Goal: Information Seeking & Learning: Learn about a topic

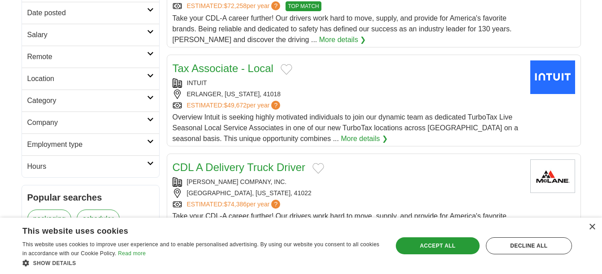
scroll to position [174, 0]
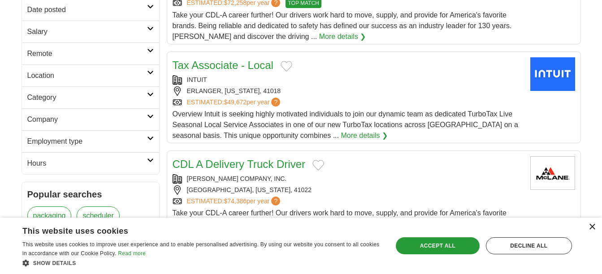
click at [592, 230] on div "×" at bounding box center [592, 227] width 7 height 7
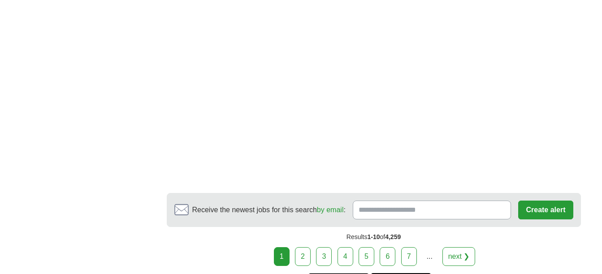
scroll to position [1560, 0]
click at [308, 246] on link "2" at bounding box center [303, 255] width 16 height 19
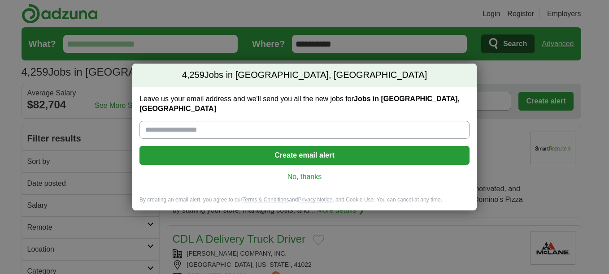
click at [304, 172] on link "No, thanks" at bounding box center [305, 177] width 316 height 10
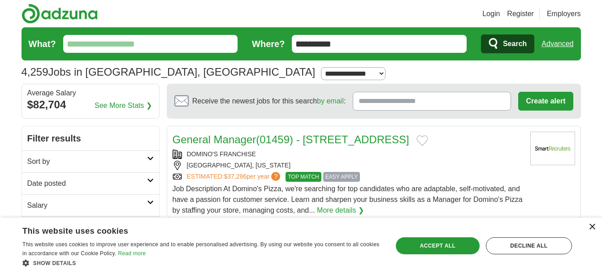
click at [591, 229] on div "×" at bounding box center [592, 227] width 7 height 7
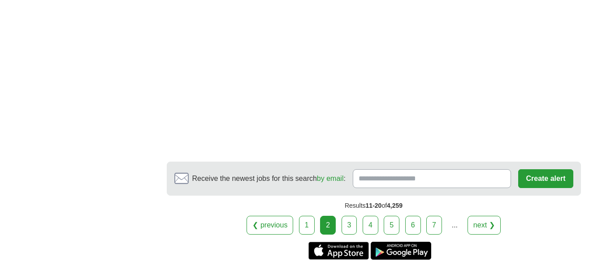
scroll to position [1602, 0]
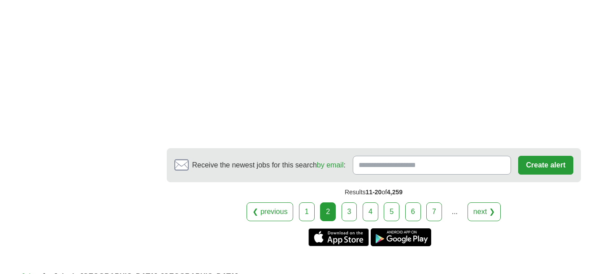
click at [345, 215] on link "3" at bounding box center [350, 212] width 16 height 19
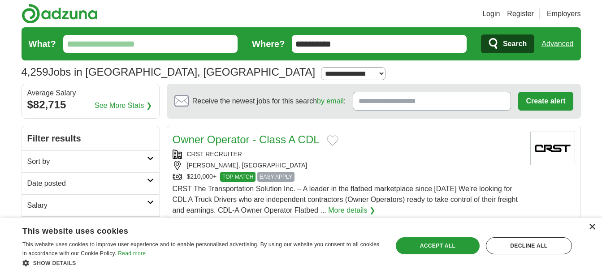
click at [591, 227] on div "×" at bounding box center [592, 227] width 7 height 7
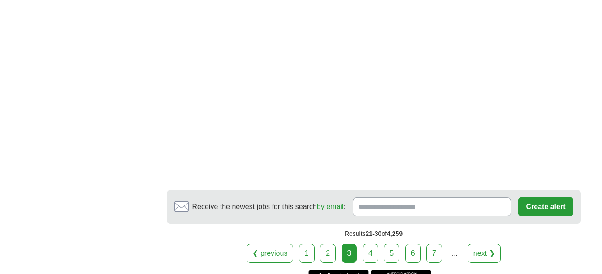
scroll to position [1578, 0]
click at [373, 248] on link "4" at bounding box center [371, 253] width 16 height 19
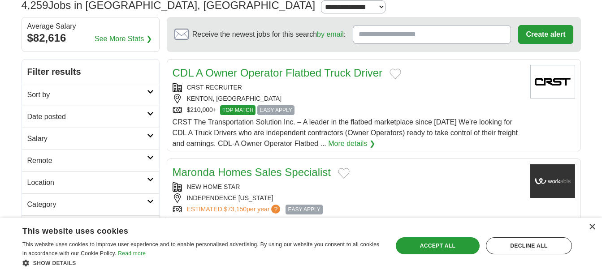
scroll to position [72, 0]
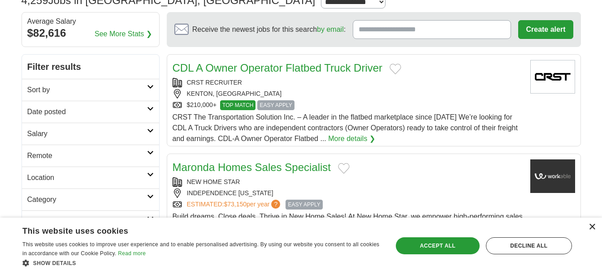
click at [591, 231] on div "×" at bounding box center [592, 227] width 7 height 7
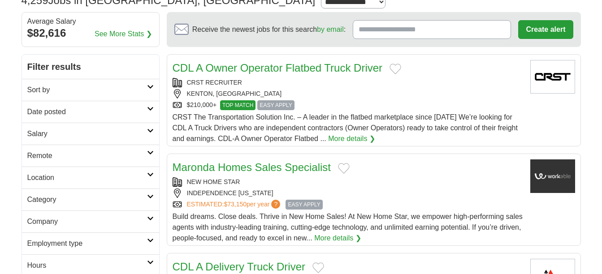
click at [270, 168] on link "Maronda Homes Sales Specialist" at bounding box center [252, 167] width 159 height 12
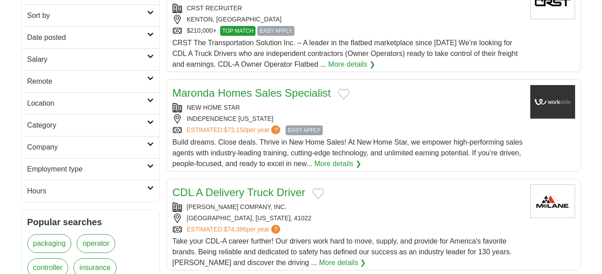
scroll to position [151, 0]
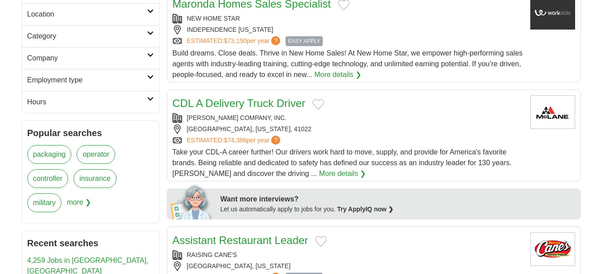
scroll to position [236, 0]
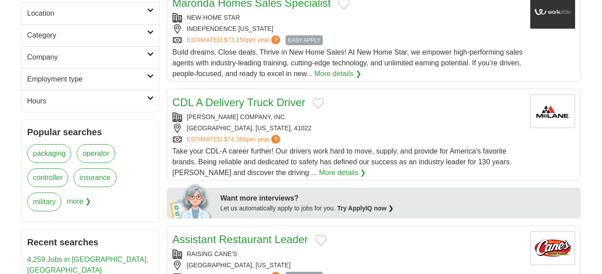
click at [81, 204] on span "more ❯" at bounding box center [79, 205] width 24 height 24
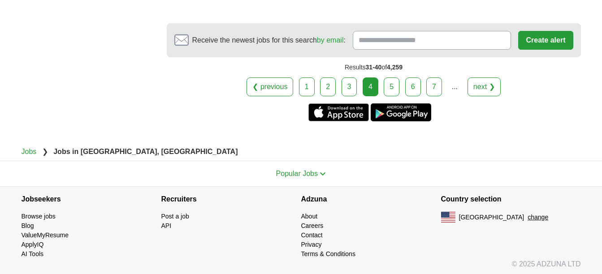
scroll to position [1697, 0]
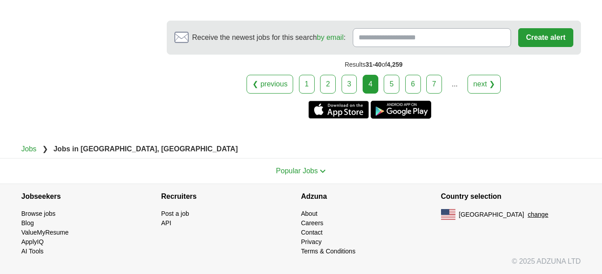
click at [413, 88] on link "6" at bounding box center [413, 84] width 16 height 19
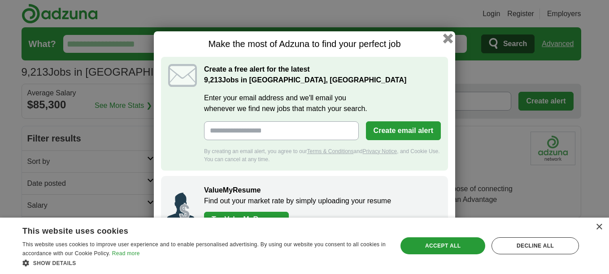
click at [446, 38] on button "button" at bounding box center [448, 38] width 10 height 10
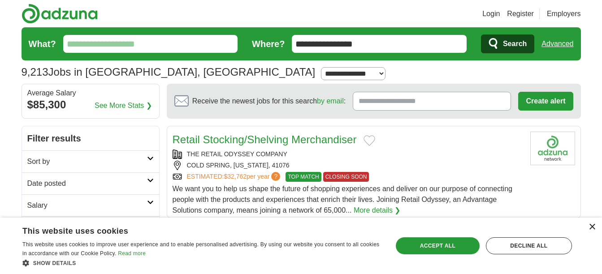
click at [592, 228] on div "×" at bounding box center [592, 227] width 7 height 7
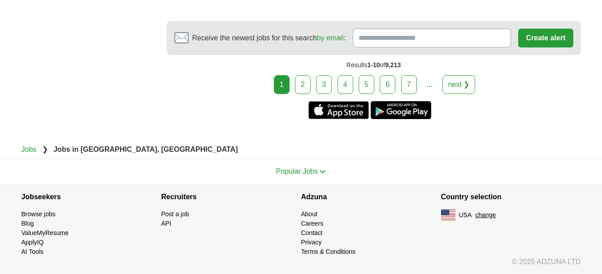
scroll to position [1764, 0]
click at [299, 91] on link "2" at bounding box center [303, 84] width 16 height 19
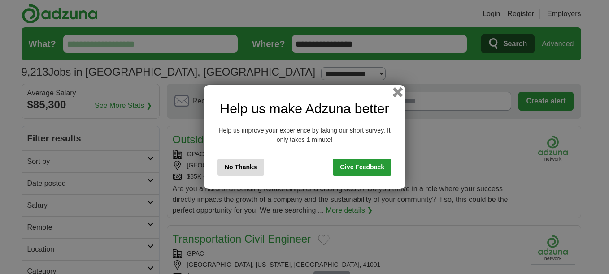
click at [397, 93] on button "button" at bounding box center [398, 92] width 10 height 10
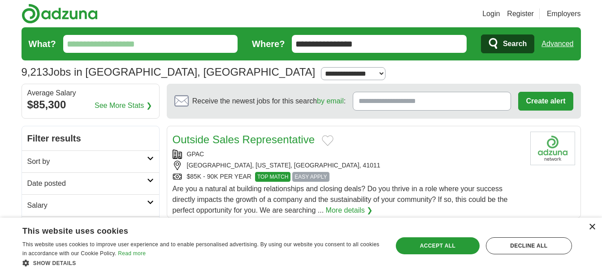
click at [595, 230] on div "×" at bounding box center [592, 227] width 7 height 7
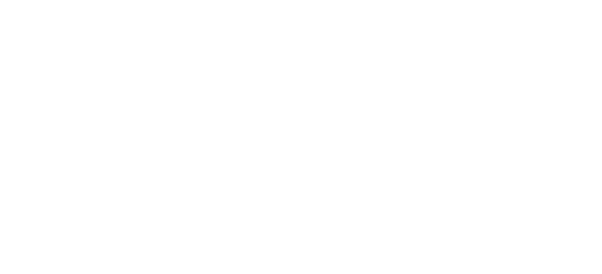
scroll to position [1298, 0]
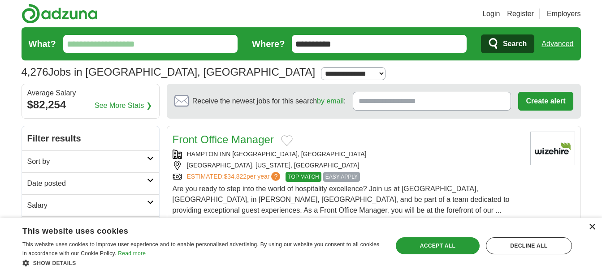
drag, startPoint x: 530, startPoint y: 218, endPoint x: 595, endPoint y: 231, distance: 66.3
click at [595, 231] on div "× This website uses cookies This website uses cookies to improve user experienc…" at bounding box center [301, 246] width 602 height 56
drag, startPoint x: 595, startPoint y: 231, endPoint x: 591, endPoint y: 228, distance: 4.8
click at [591, 228] on div "×" at bounding box center [592, 227] width 7 height 7
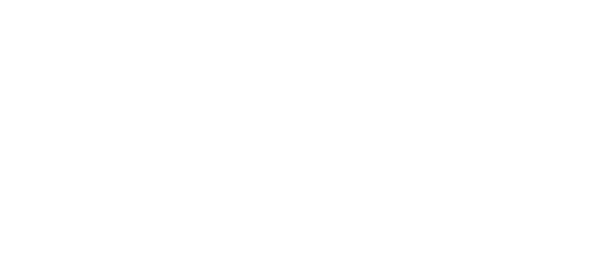
scroll to position [1441, 0]
